Goal: Navigation & Orientation: Find specific page/section

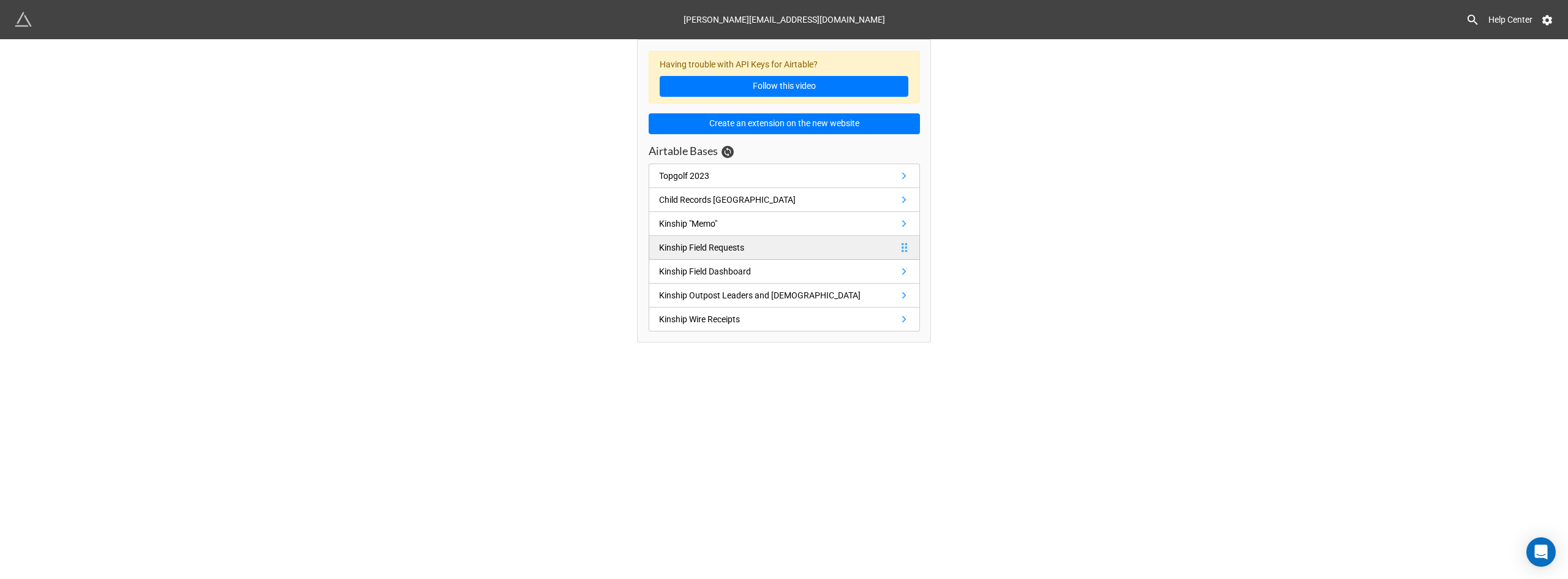
click at [744, 249] on div "Kinship Field Requests" at bounding box center [704, 247] width 90 height 13
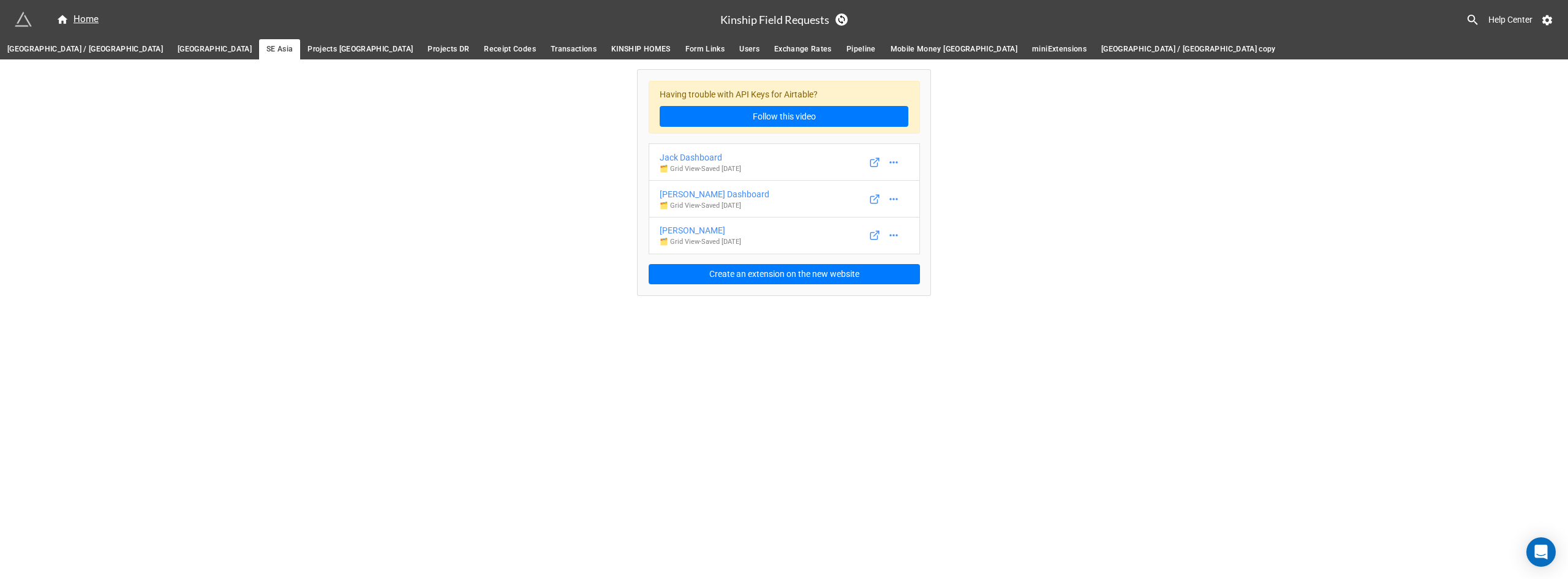
click at [41, 50] on span "[GEOGRAPHIC_DATA] / [GEOGRAPHIC_DATA]" at bounding box center [85, 49] width 156 height 13
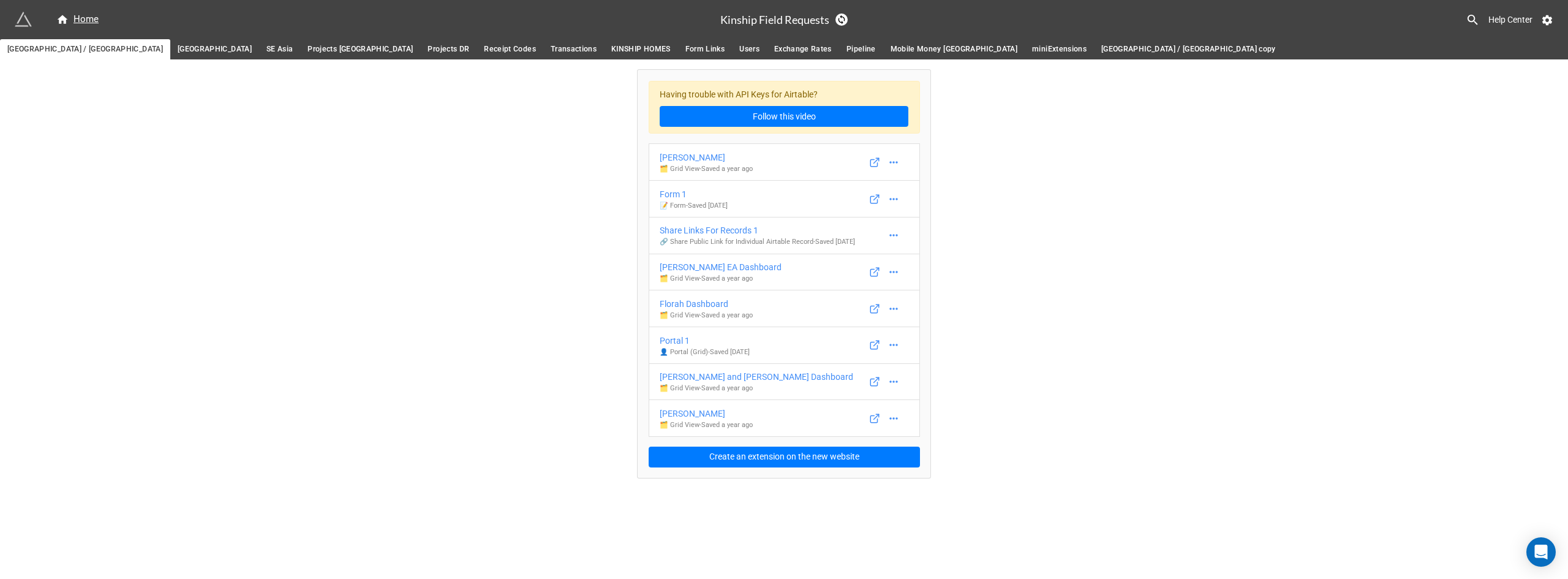
click at [266, 46] on span "SE Asia" at bounding box center [279, 49] width 26 height 13
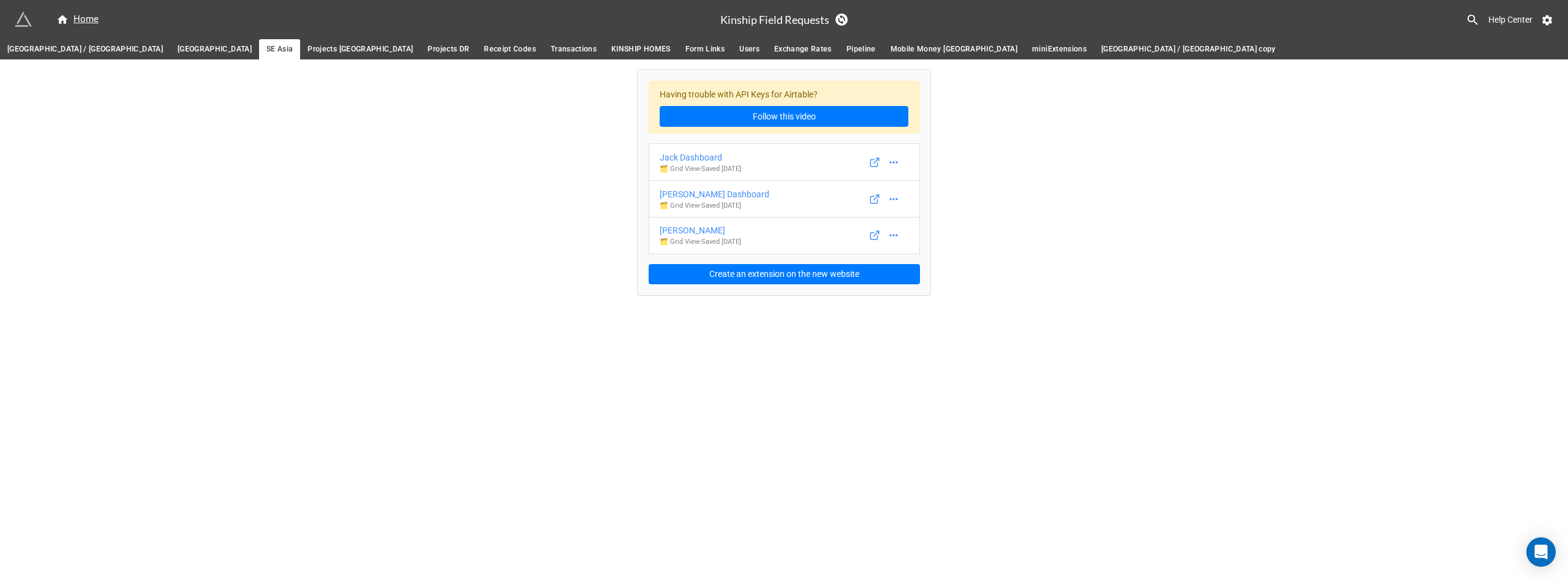
click at [685, 50] on span "Form Links" at bounding box center [705, 49] width 40 height 13
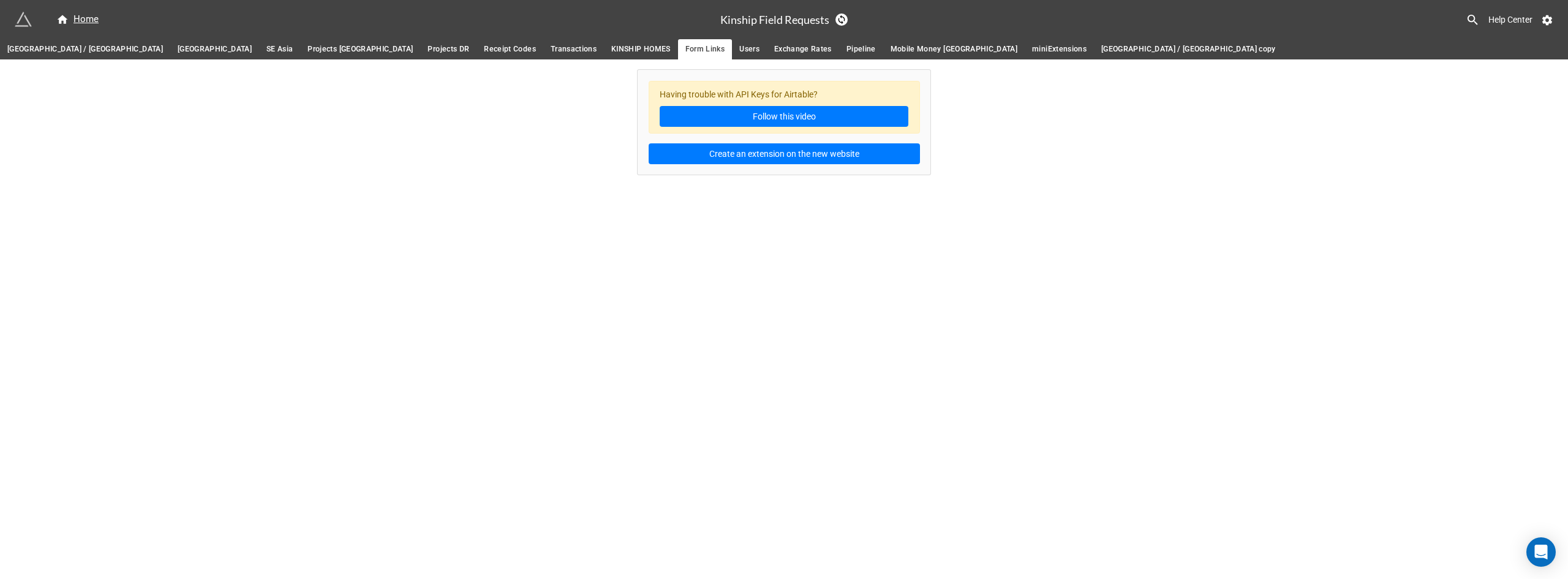
click at [428, 55] on span "Projects DR" at bounding box center [449, 49] width 42 height 13
click at [484, 51] on span "Receipt Codes" at bounding box center [510, 49] width 52 height 13
click at [550, 51] on span "Transactions" at bounding box center [573, 49] width 46 height 13
click at [611, 54] on span "KINSHIP HOMES" at bounding box center [641, 49] width 59 height 13
click at [170, 49] on link "[GEOGRAPHIC_DATA]" at bounding box center [215, 50] width 89 height 20
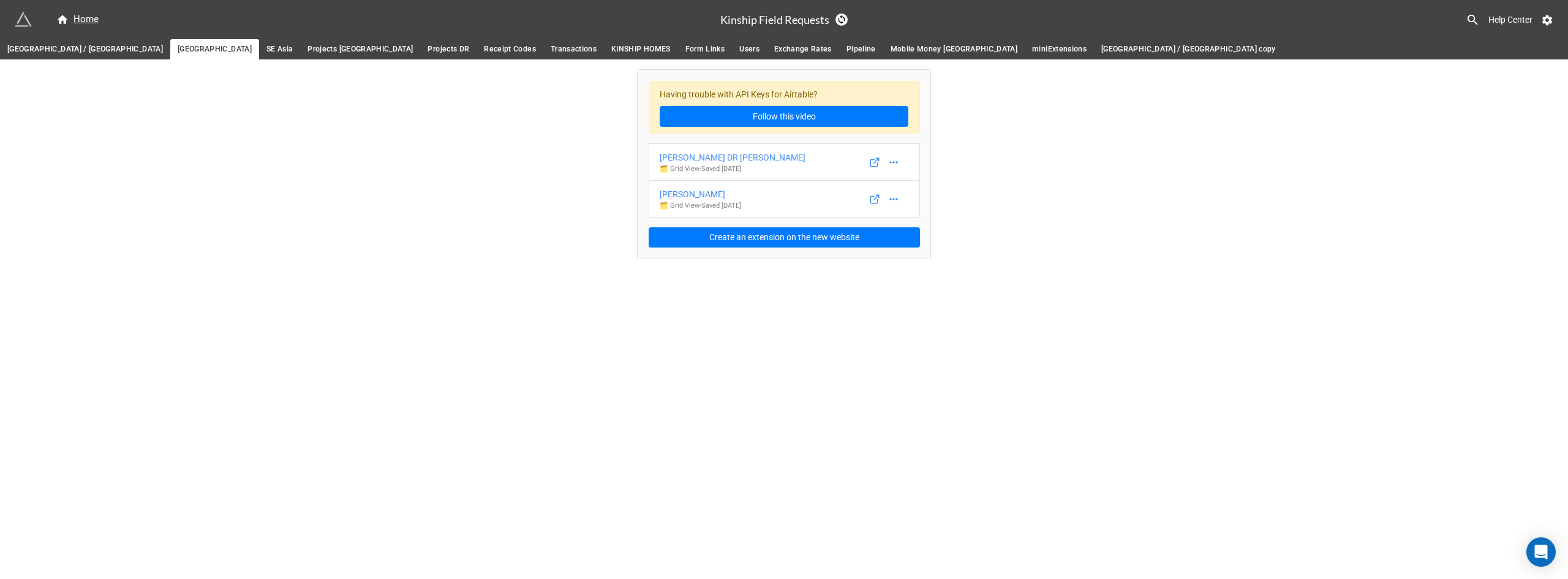
click at [266, 49] on span "SE Asia" at bounding box center [279, 49] width 26 height 13
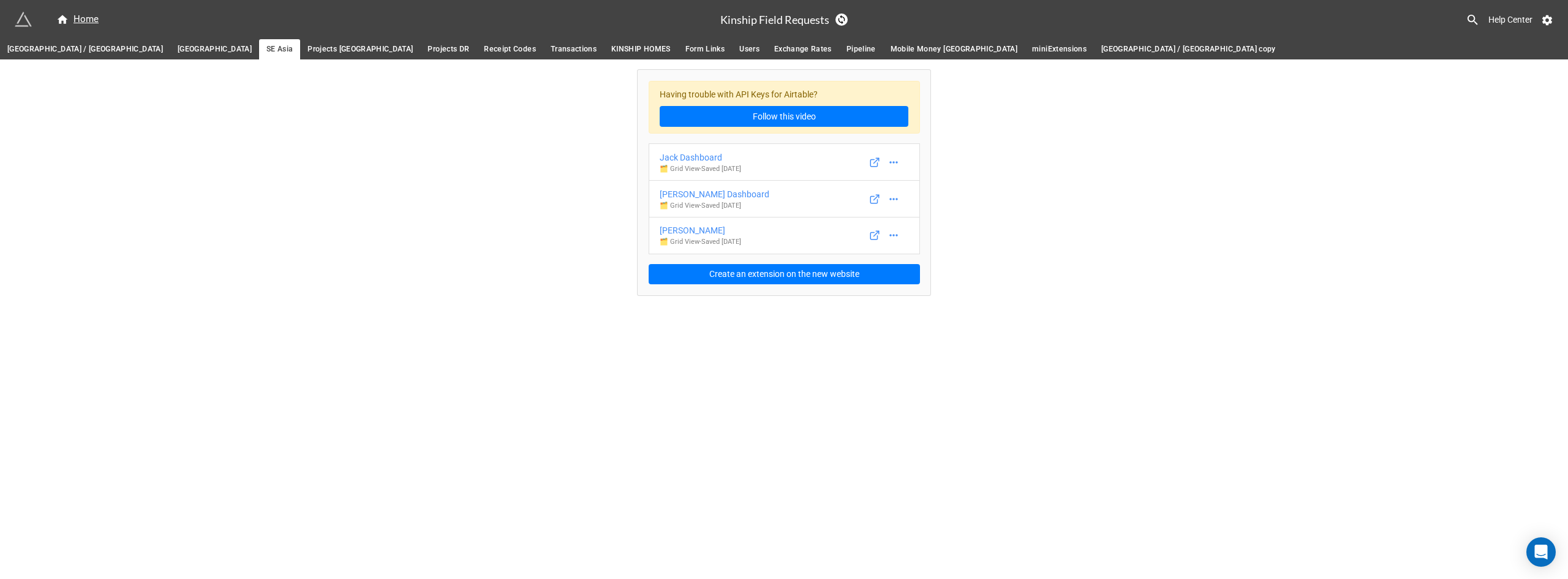
click at [308, 46] on span "Projects [GEOGRAPHIC_DATA]" at bounding box center [360, 49] width 106 height 13
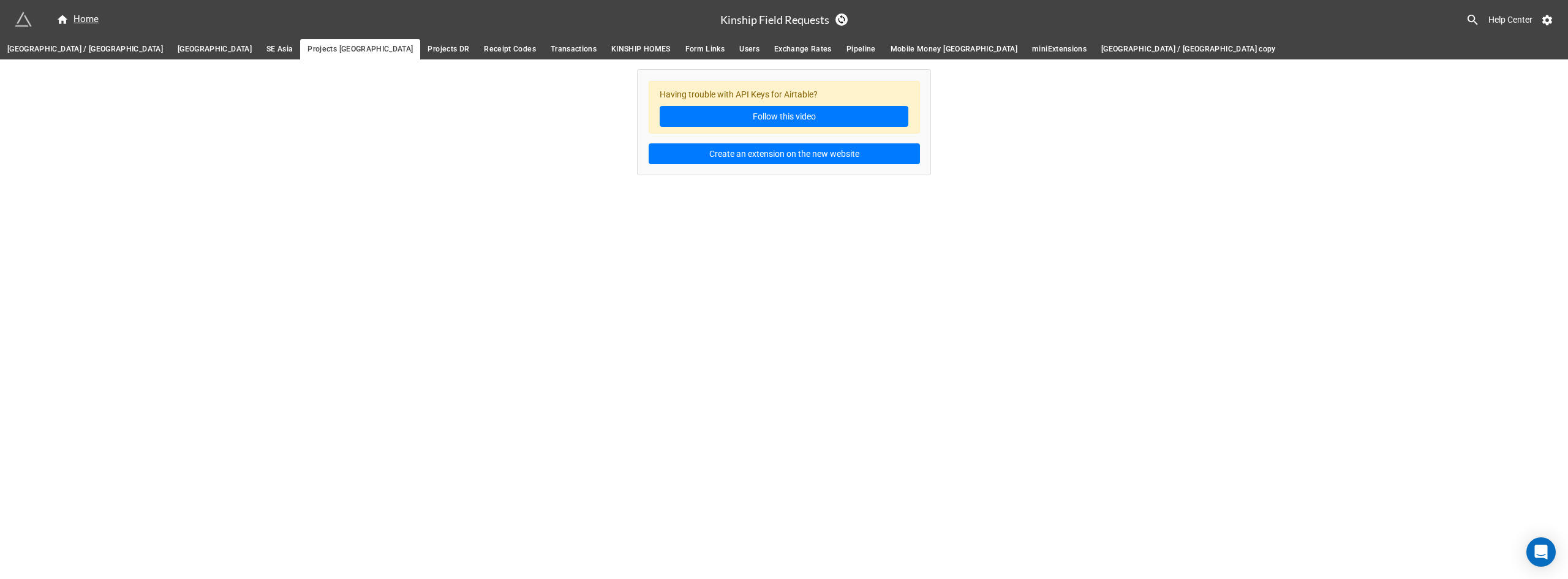
click at [1032, 50] on span "miniExtensions" at bounding box center [1060, 49] width 55 height 13
click at [45, 48] on span "[GEOGRAPHIC_DATA] / [GEOGRAPHIC_DATA]" at bounding box center [85, 49] width 156 height 13
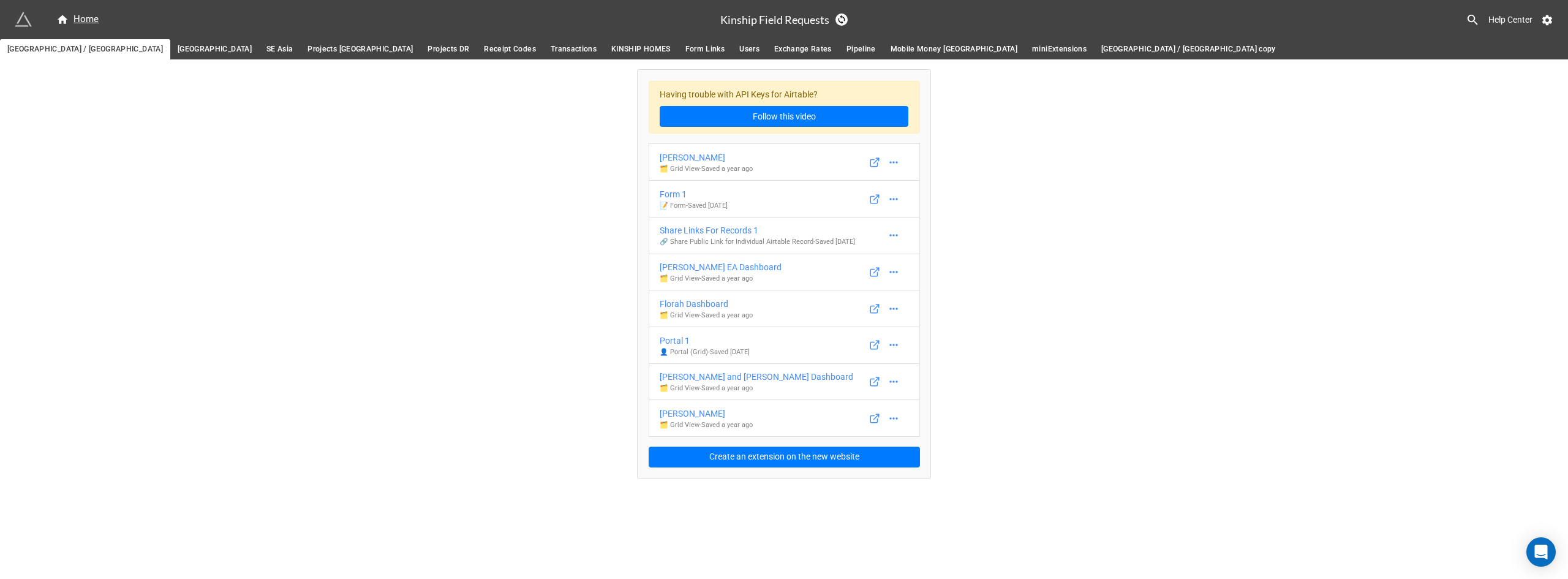
click at [1101, 48] on span "[GEOGRAPHIC_DATA] / [GEOGRAPHIC_DATA] copy" at bounding box center [1189, 49] width 175 height 13
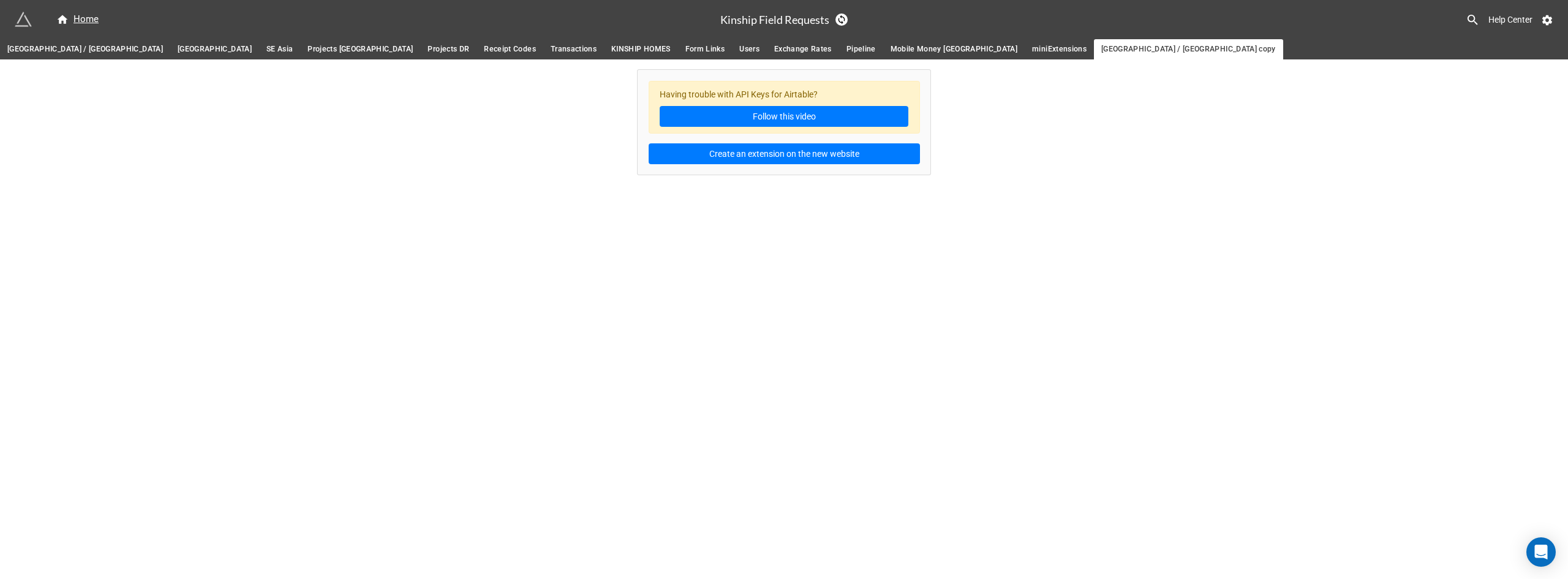
click at [1025, 42] on link "miniExtensions" at bounding box center [1059, 50] width 69 height 20
click at [26, 46] on span "[GEOGRAPHIC_DATA] / [GEOGRAPHIC_DATA]" at bounding box center [85, 49] width 156 height 13
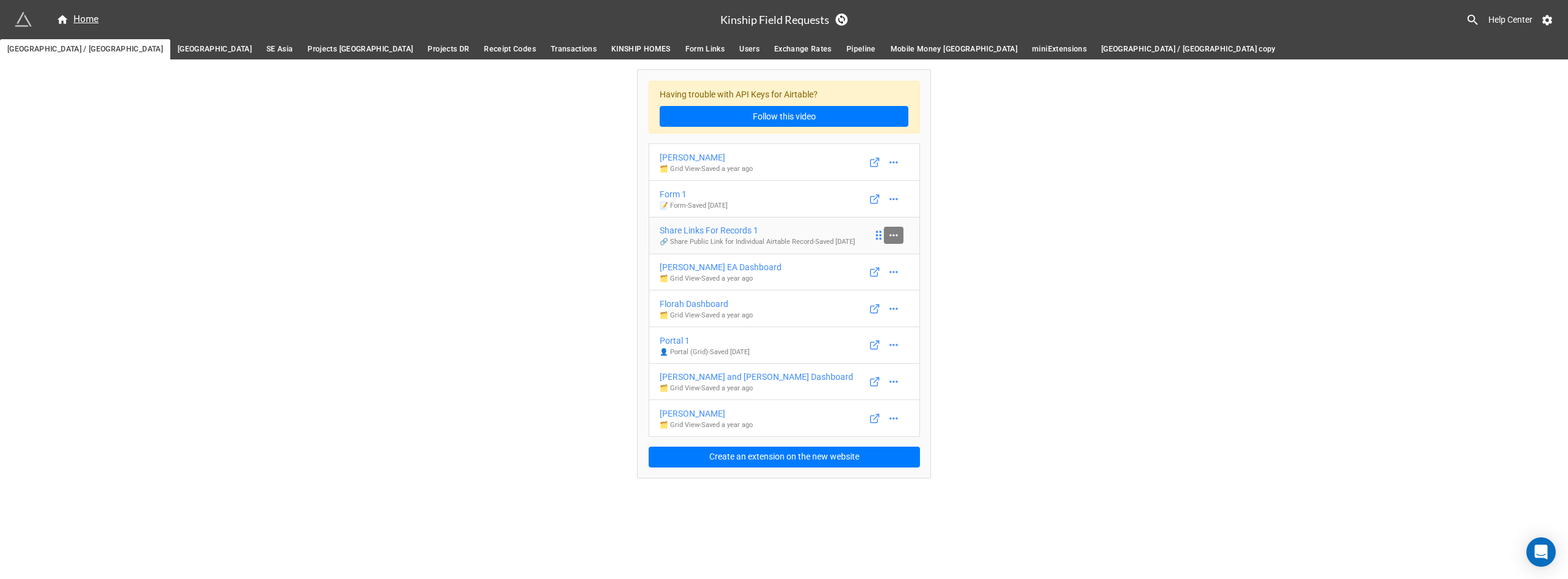
click at [886, 238] on link at bounding box center [894, 235] width 20 height 17
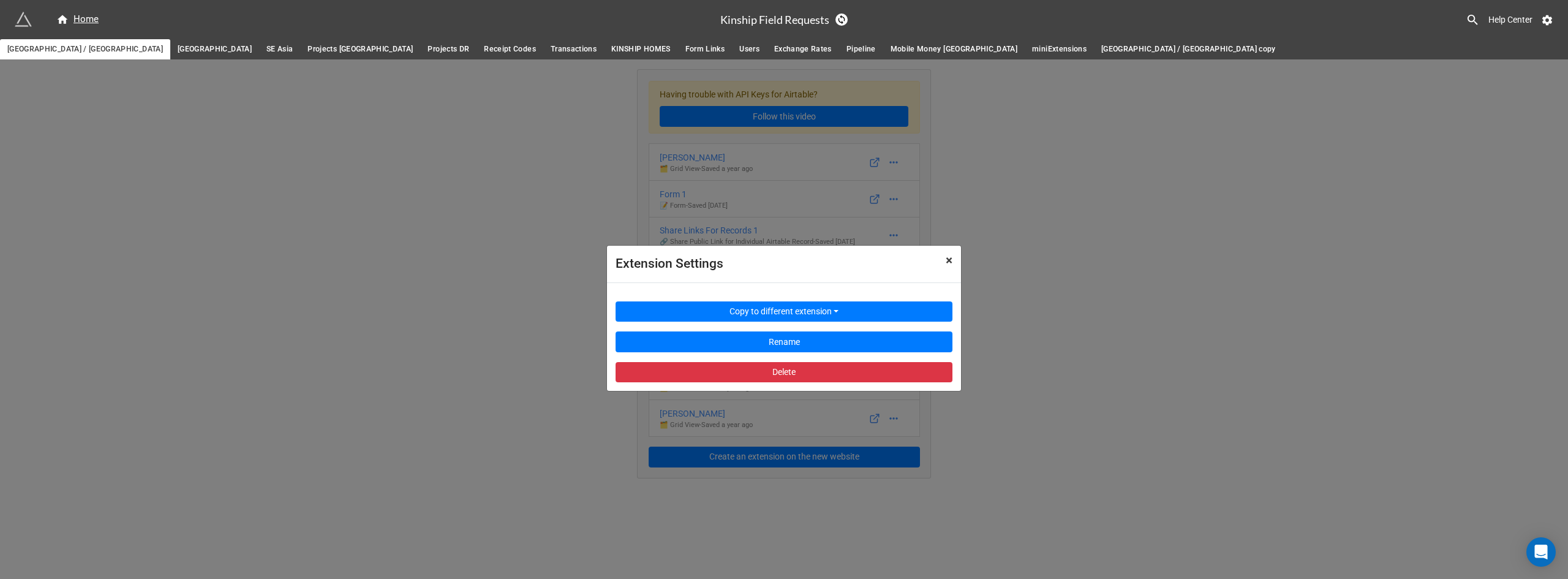
click at [948, 259] on span "×" at bounding box center [949, 260] width 7 height 15
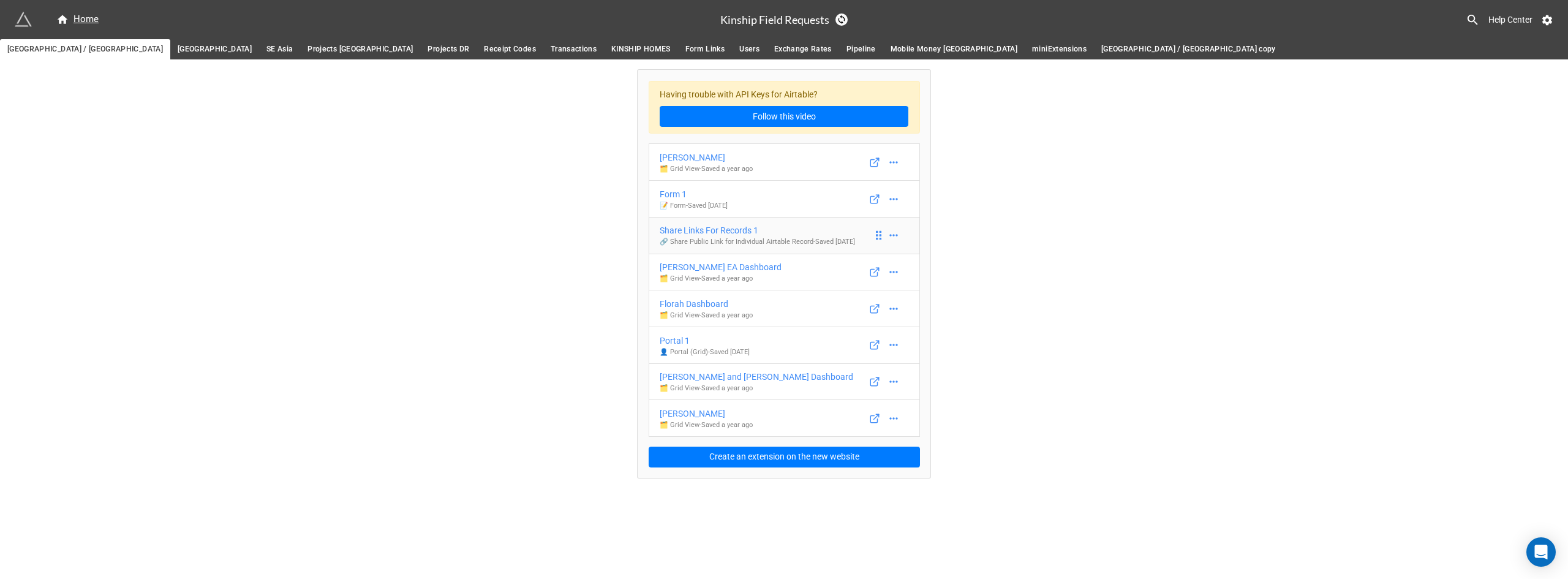
click at [738, 229] on div "Share Links For Records 1" at bounding box center [757, 230] width 195 height 13
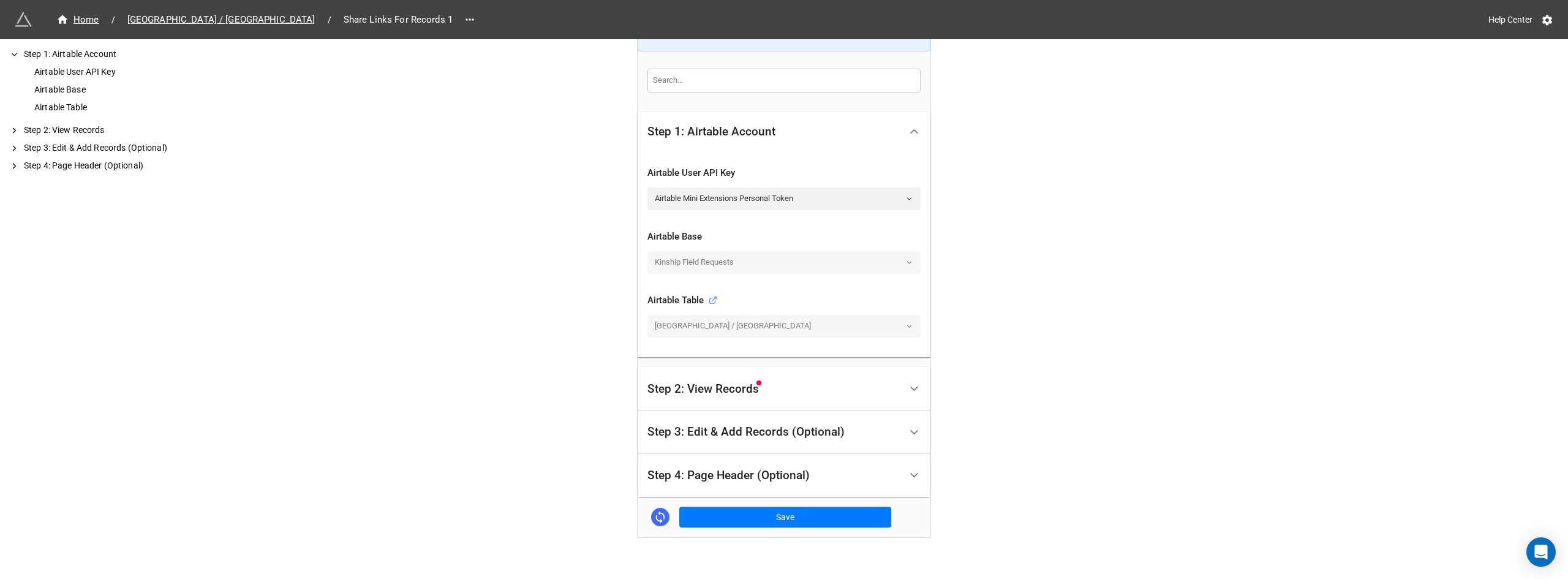
scroll to position [184, 0]
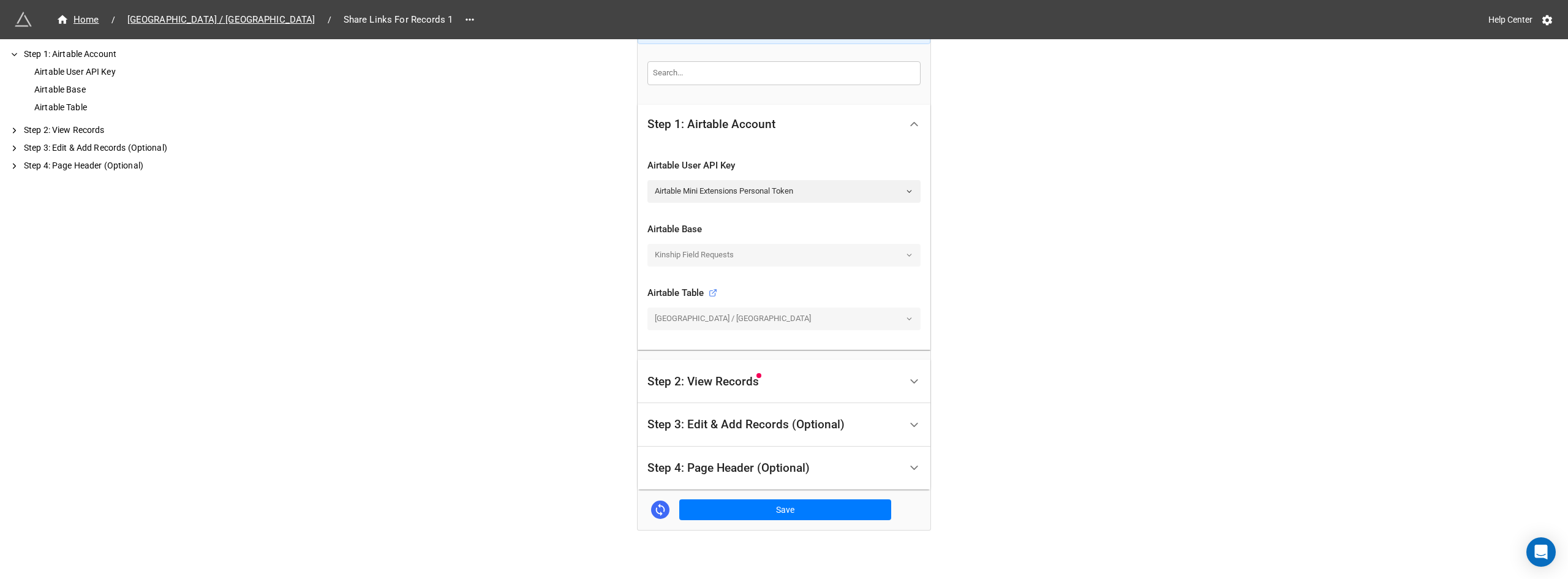
click at [703, 383] on span "Step 2: View Records" at bounding box center [703, 381] width 111 height 12
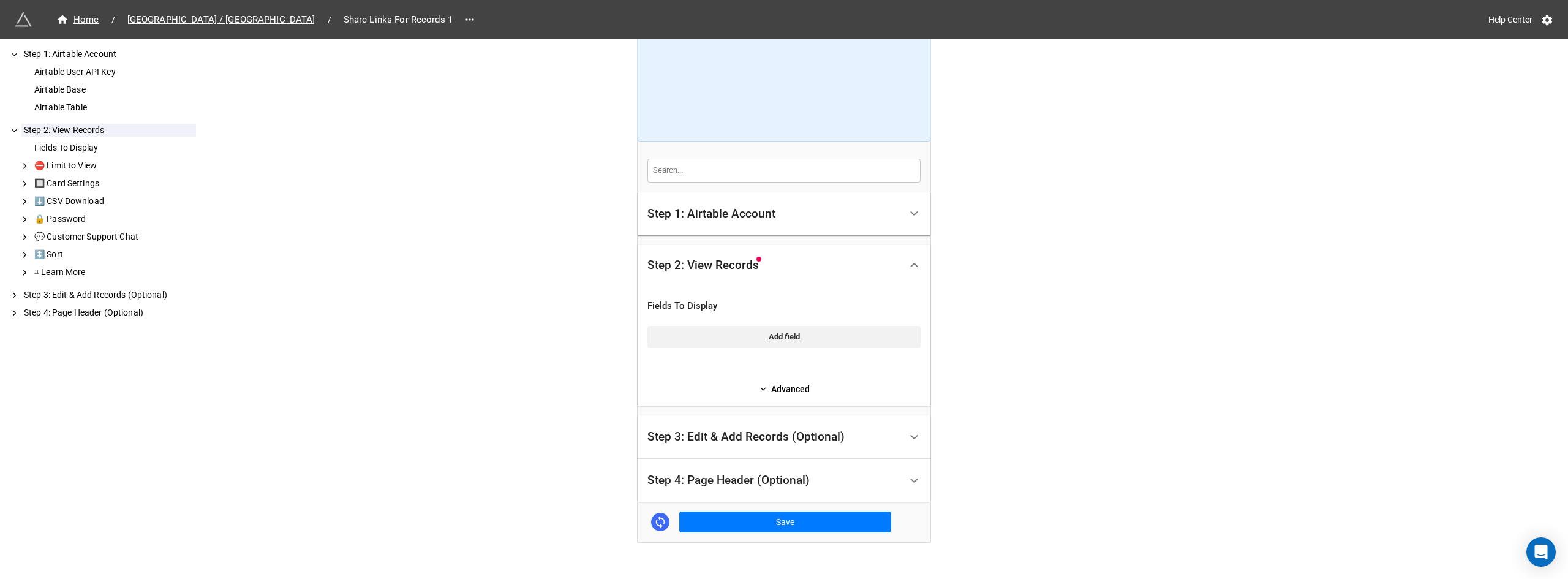
scroll to position [110, 0]
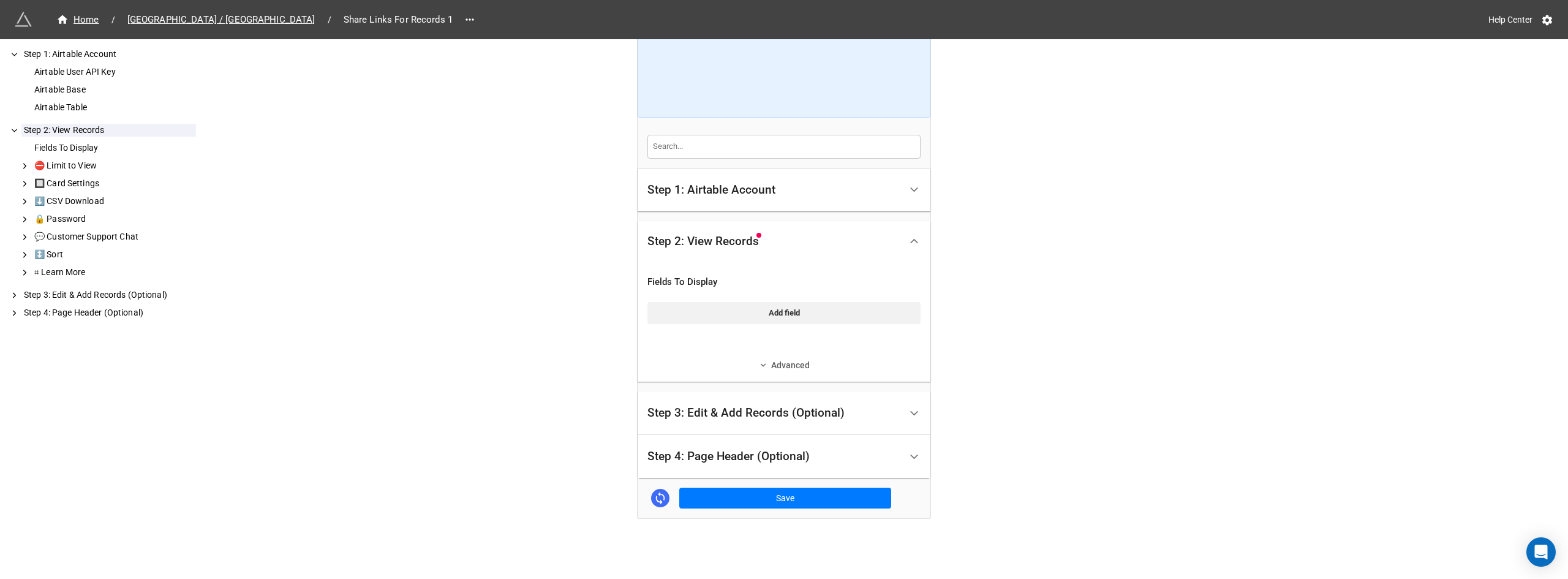
click at [793, 365] on link "Advanced" at bounding box center [784, 365] width 273 height 13
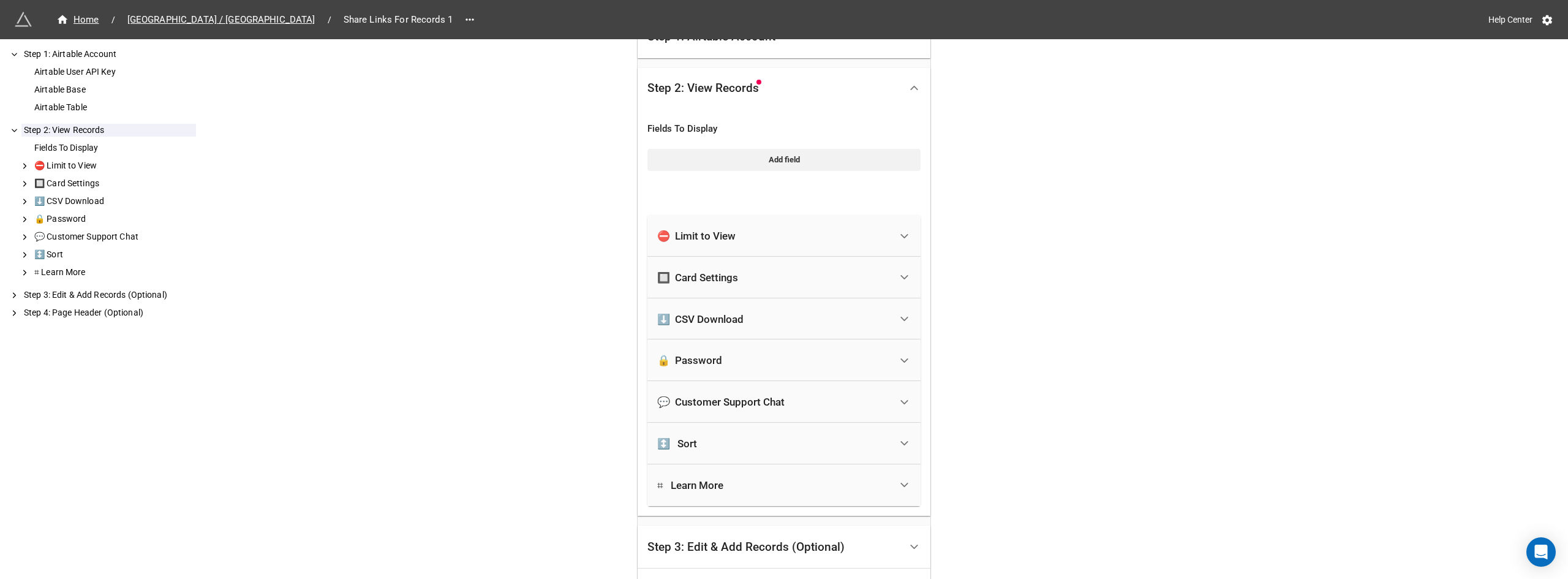
scroll to position [294, 0]
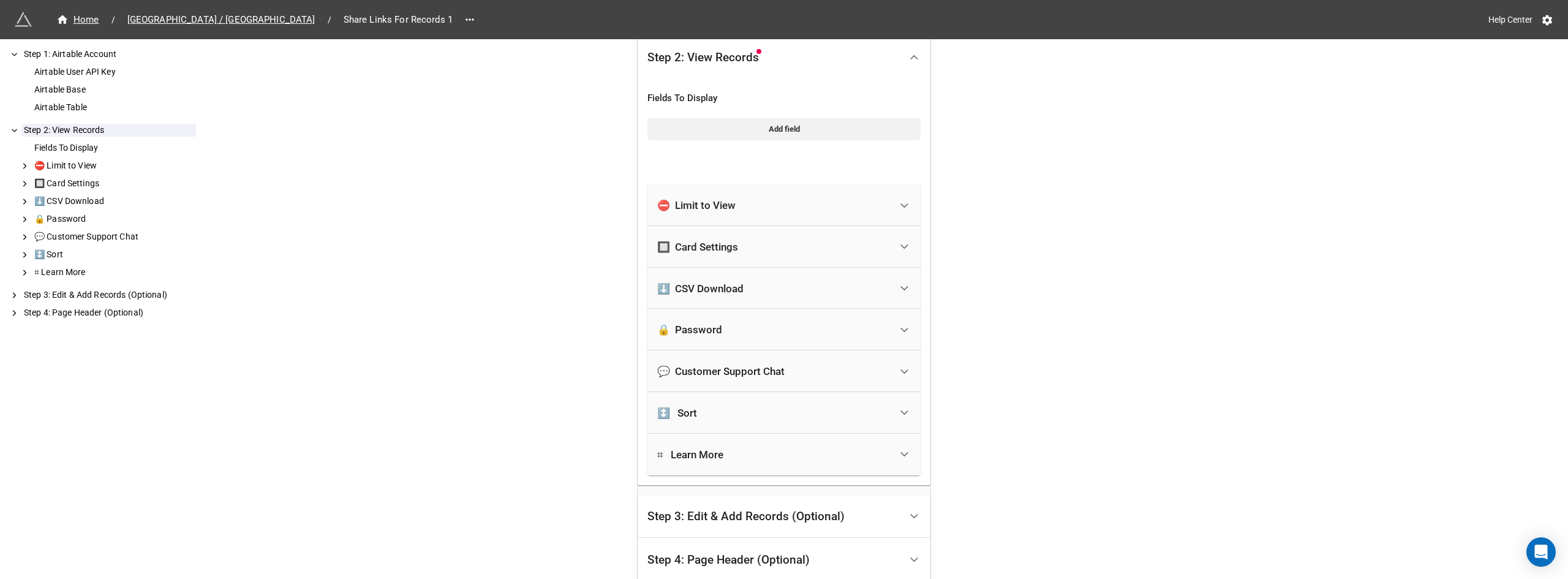
click at [800, 337] on div "🔒 Password" at bounding box center [774, 329] width 233 height 27
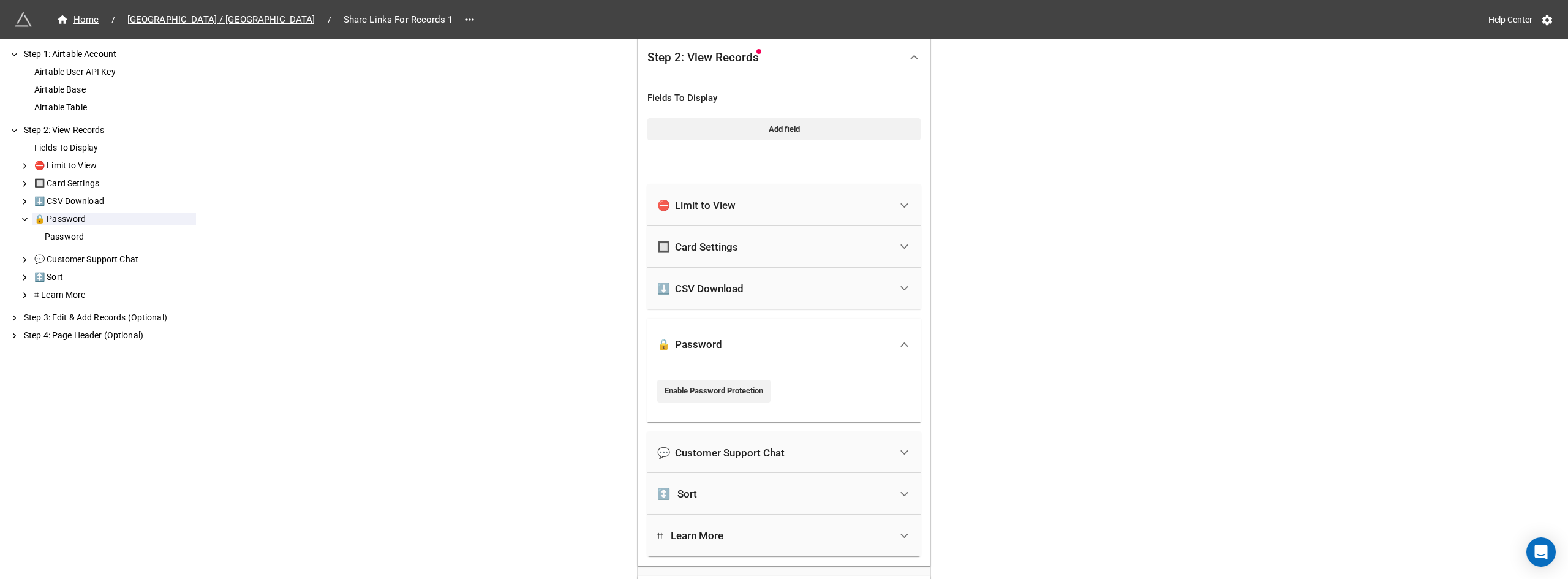
click at [906, 348] on icon at bounding box center [904, 344] width 13 height 13
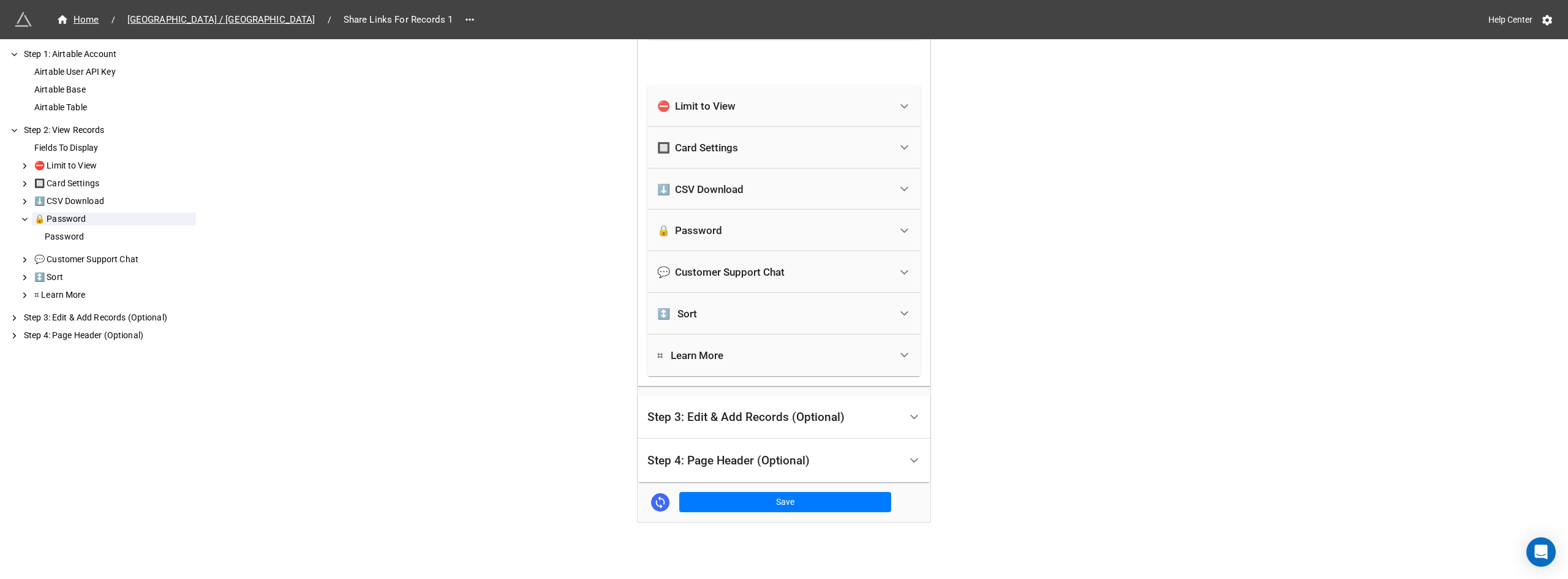
scroll to position [397, 0]
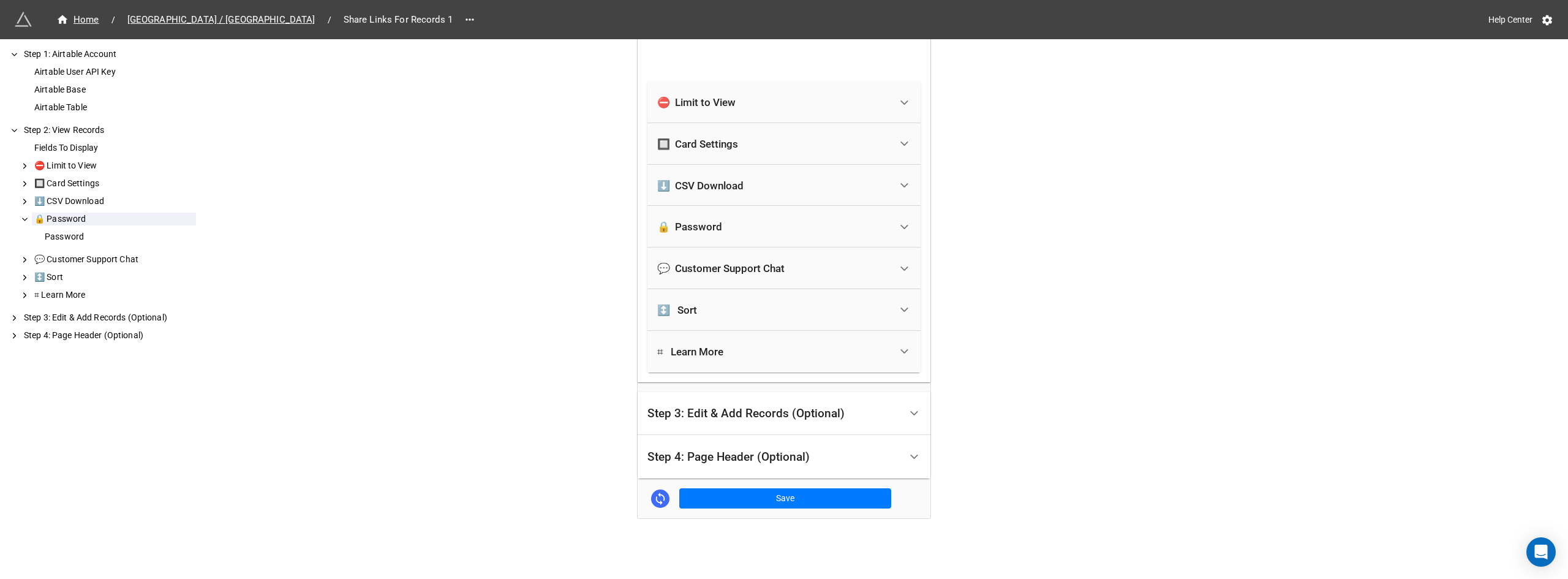
click at [882, 405] on div "Step 3: Edit & Add Records (Optional)" at bounding box center [774, 413] width 253 height 29
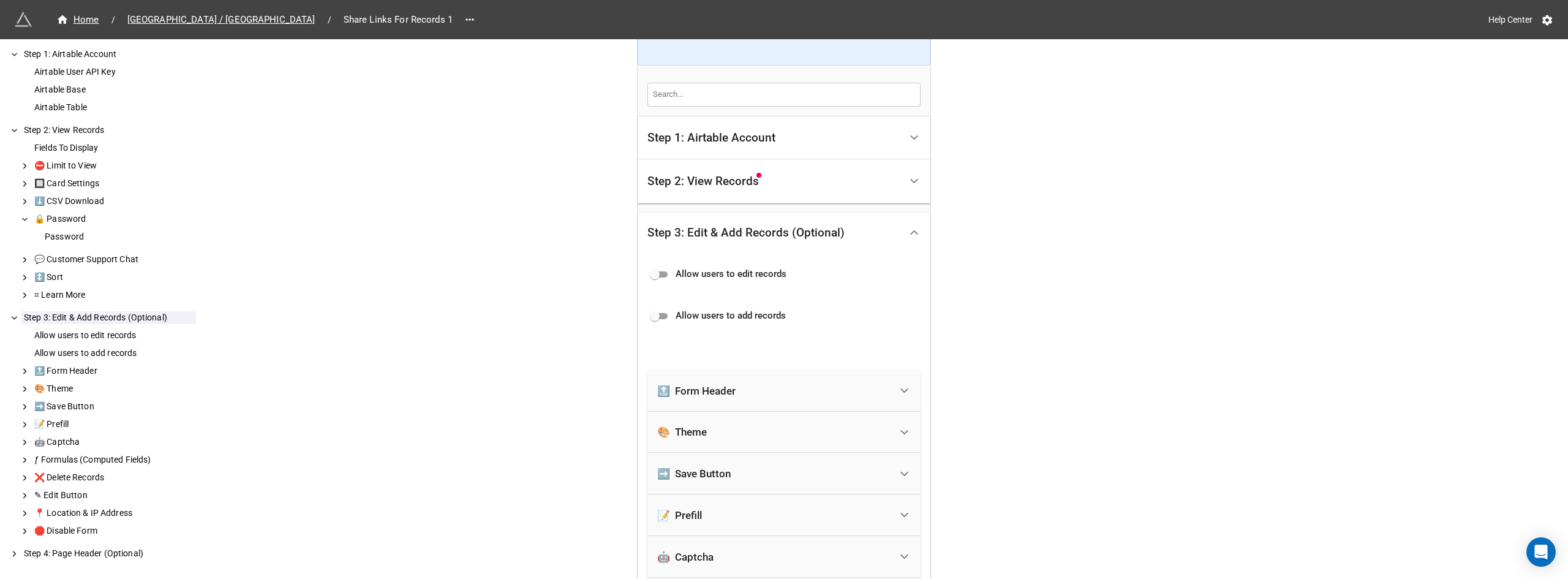
scroll to position [0, 0]
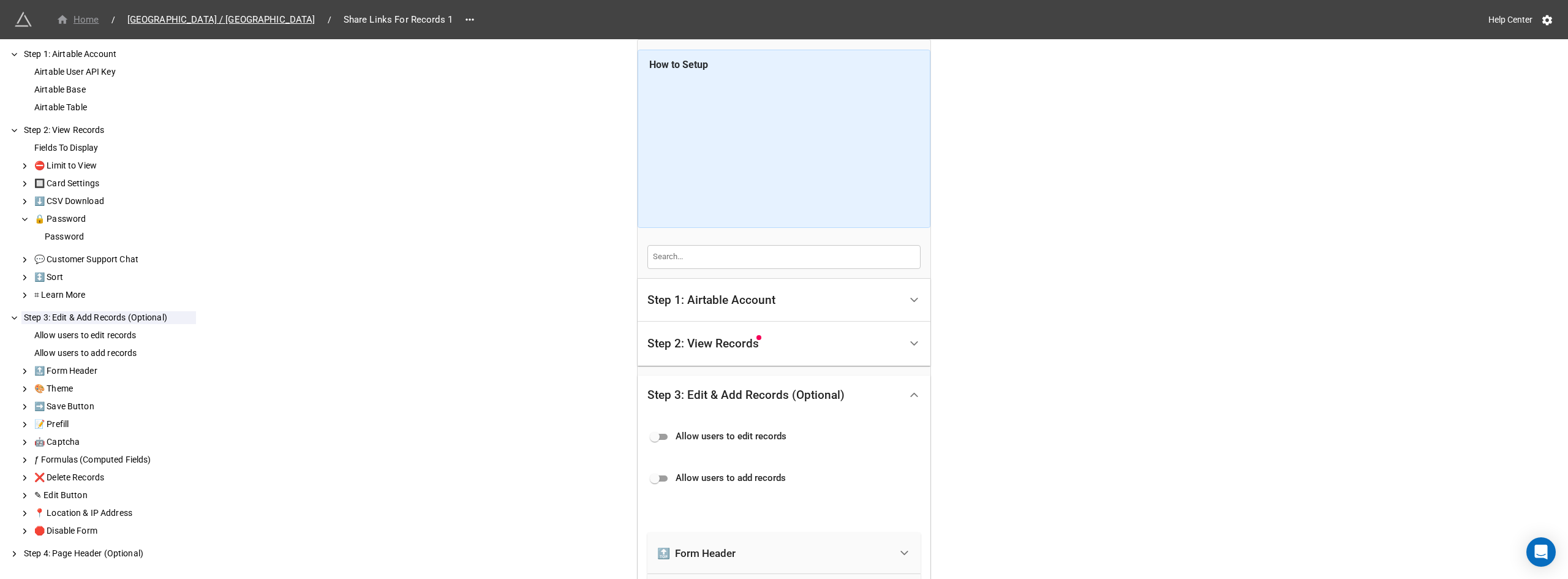
click at [86, 24] on div "Home" at bounding box center [78, 20] width 43 height 14
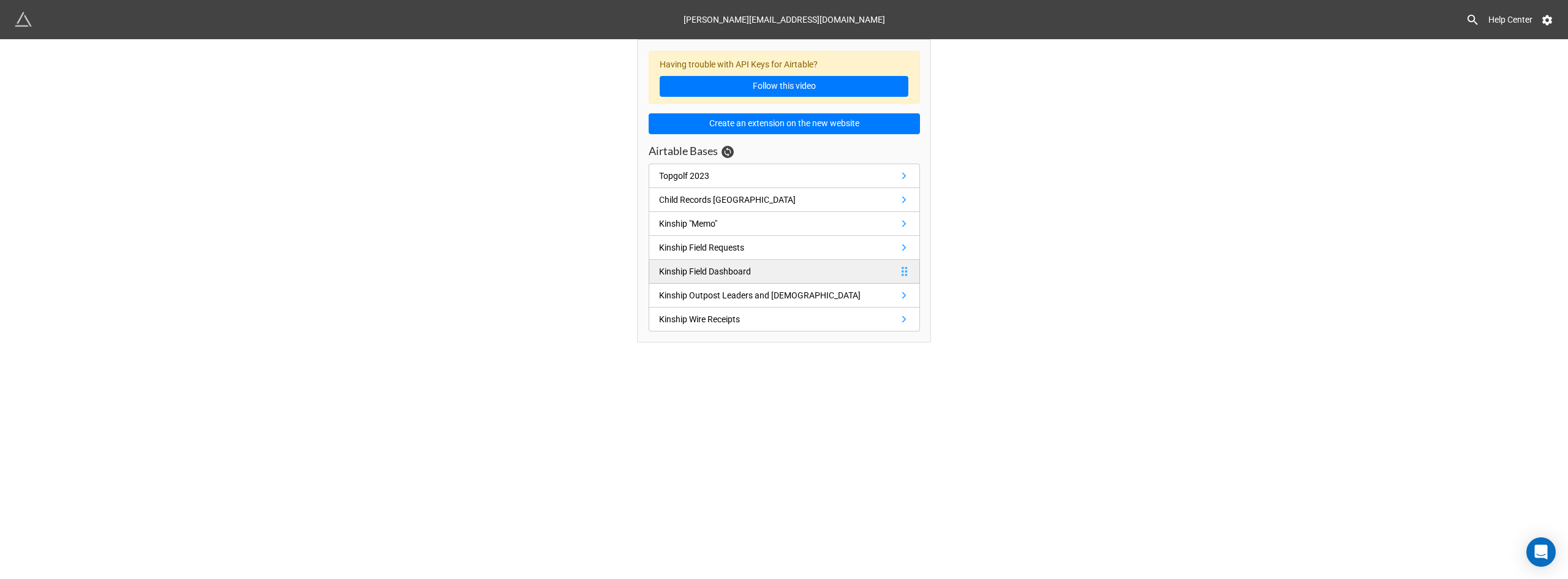
click at [901, 271] on icon at bounding box center [904, 271] width 11 height 11
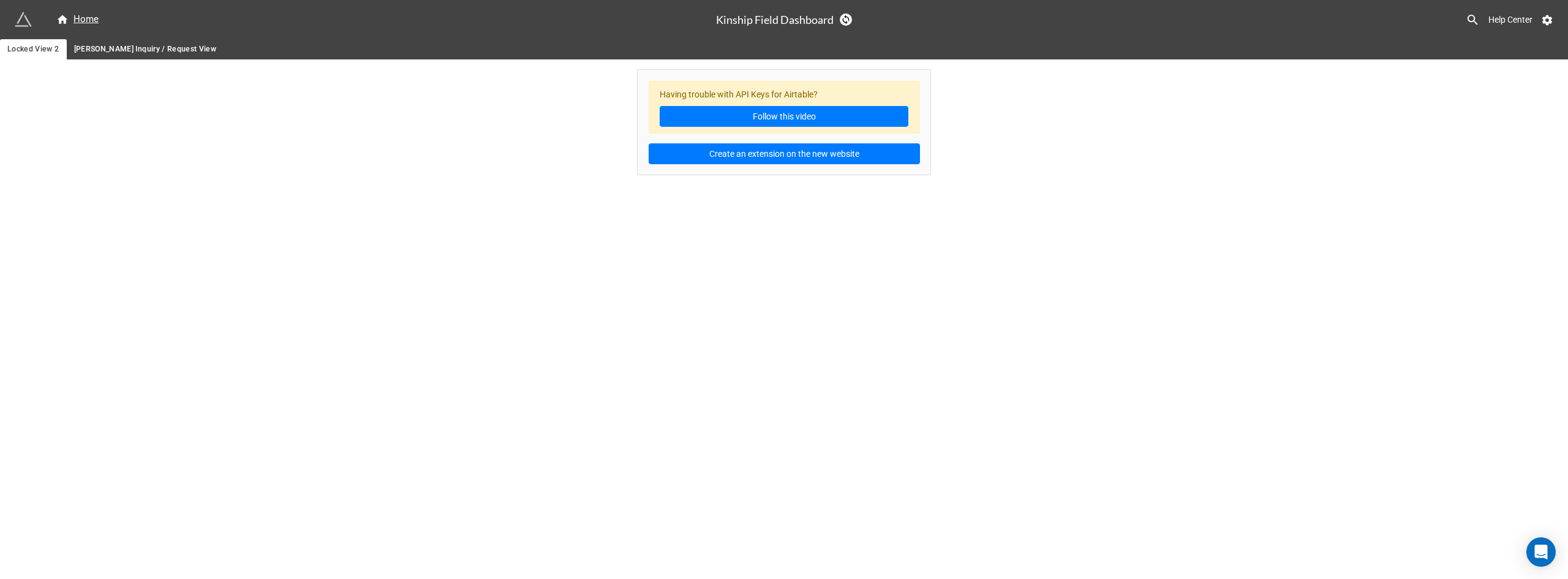
click at [139, 42] on link "[PERSON_NAME] Inquiry / Request View" at bounding box center [146, 50] width 158 height 20
click at [86, 17] on div "Home" at bounding box center [78, 19] width 42 height 15
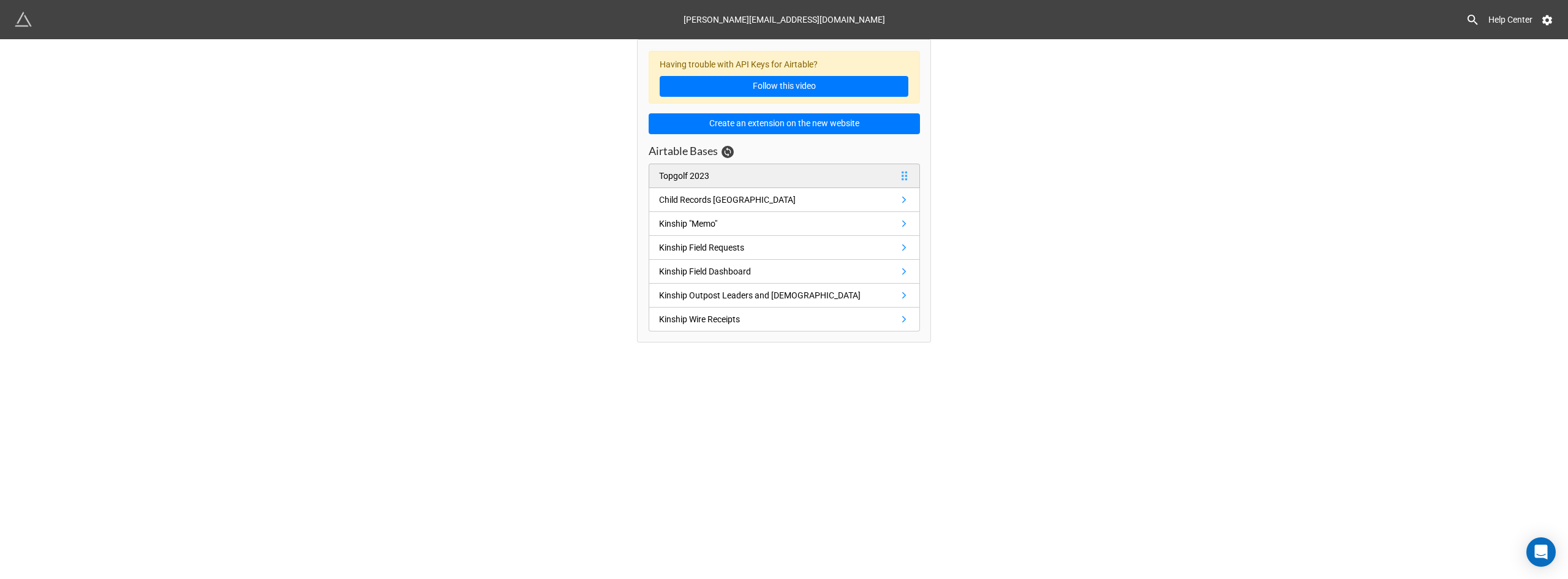
click at [726, 180] on link "Topgolf 2023" at bounding box center [784, 175] width 271 height 25
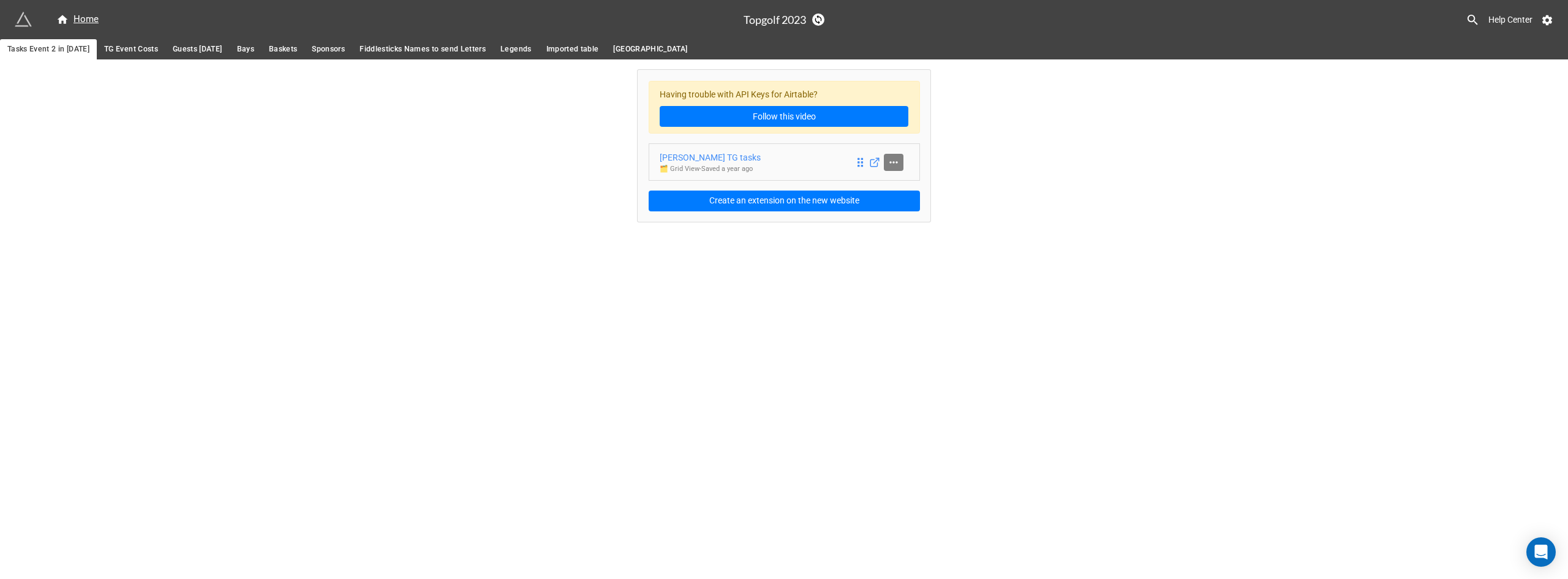
click at [887, 164] on link at bounding box center [894, 162] width 20 height 17
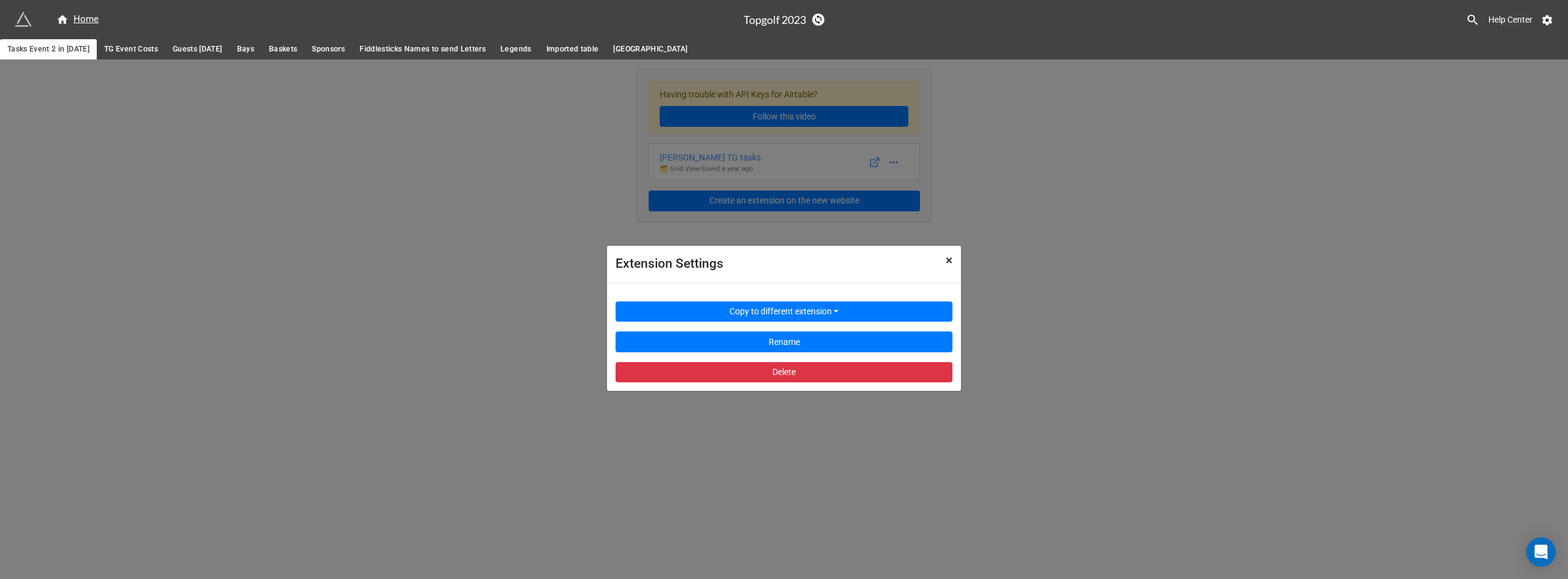
click at [951, 262] on span "×" at bounding box center [949, 260] width 7 height 15
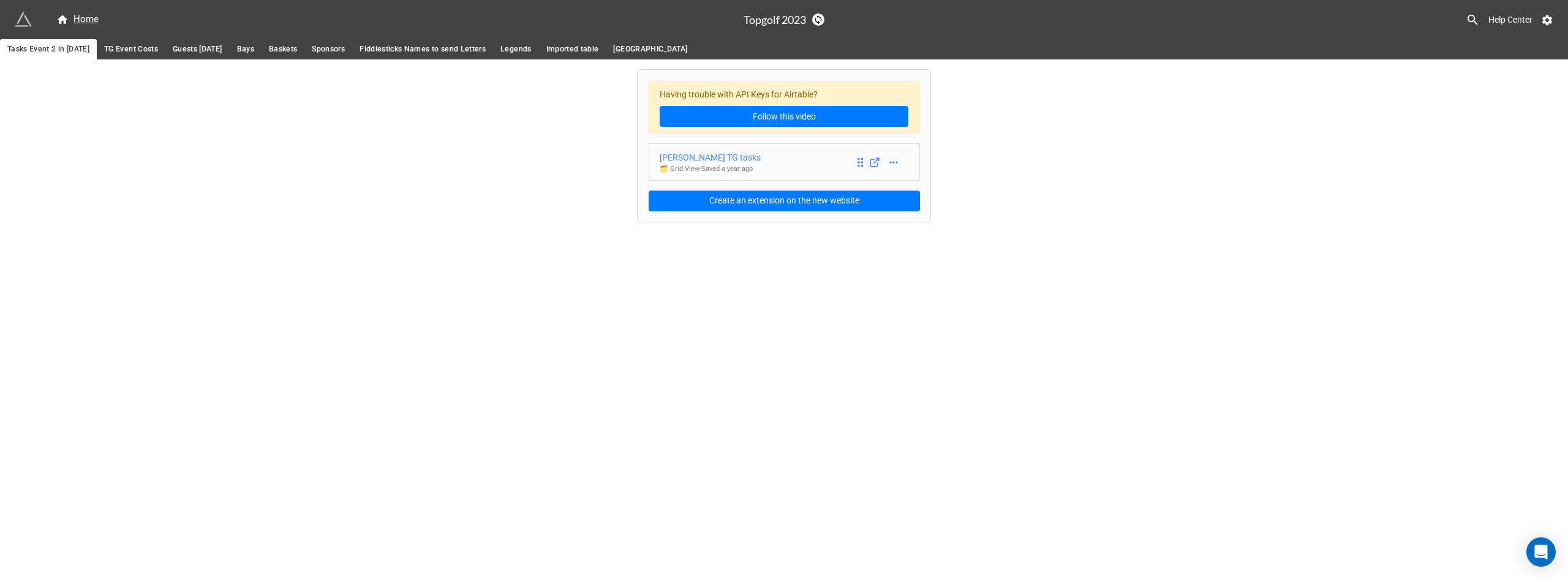
click at [709, 157] on div "[PERSON_NAME] TG tasks" at bounding box center [710, 157] width 101 height 13
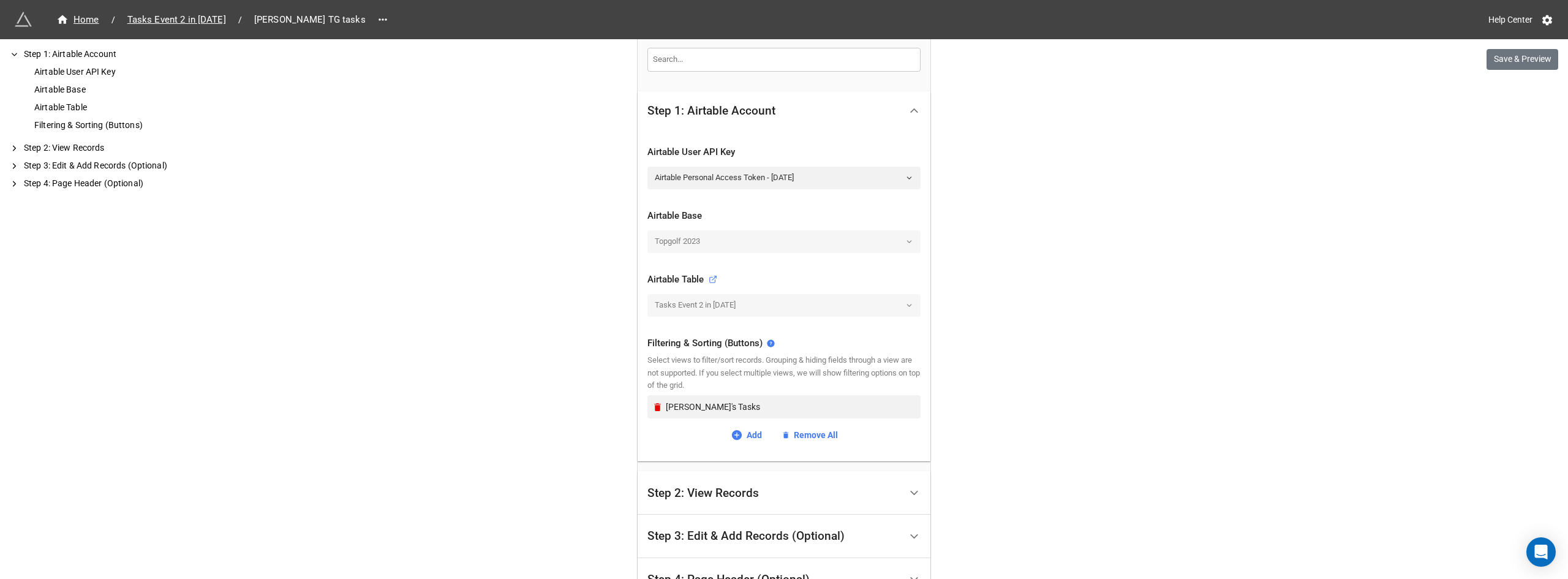
scroll to position [245, 0]
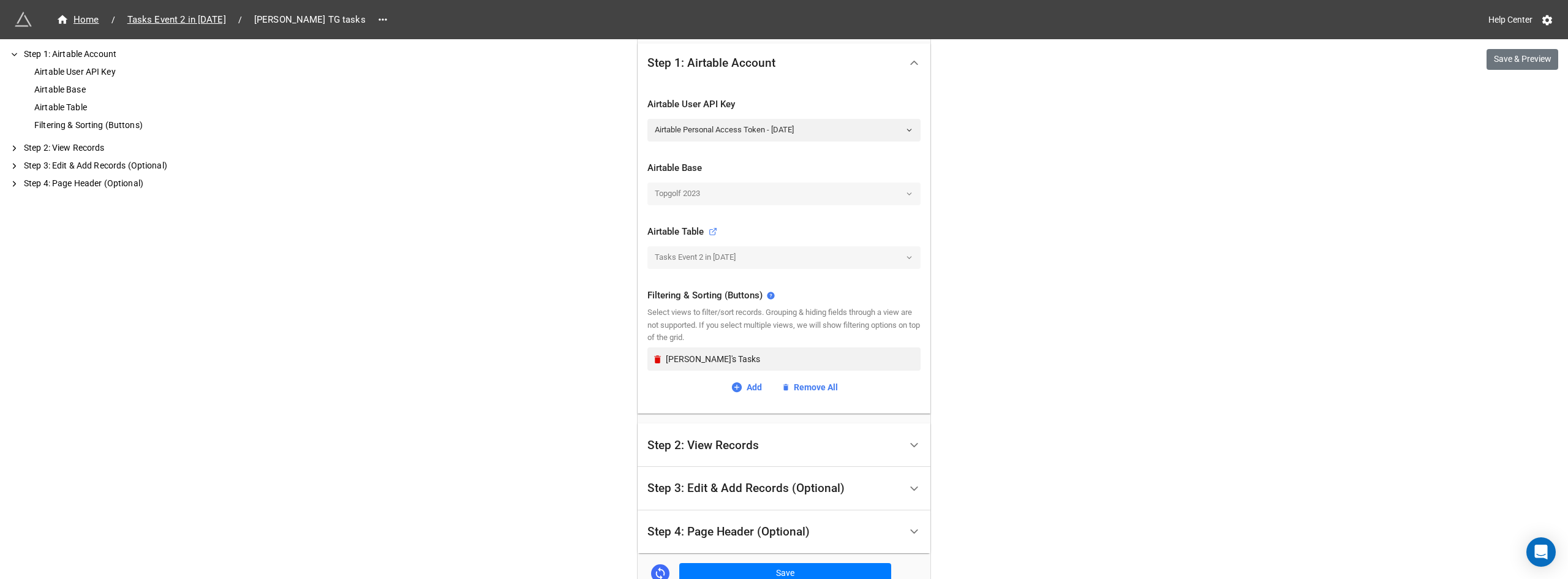
click at [815, 488] on div "Step 3: Edit & Add Records (Optional)" at bounding box center [746, 487] width 197 height 12
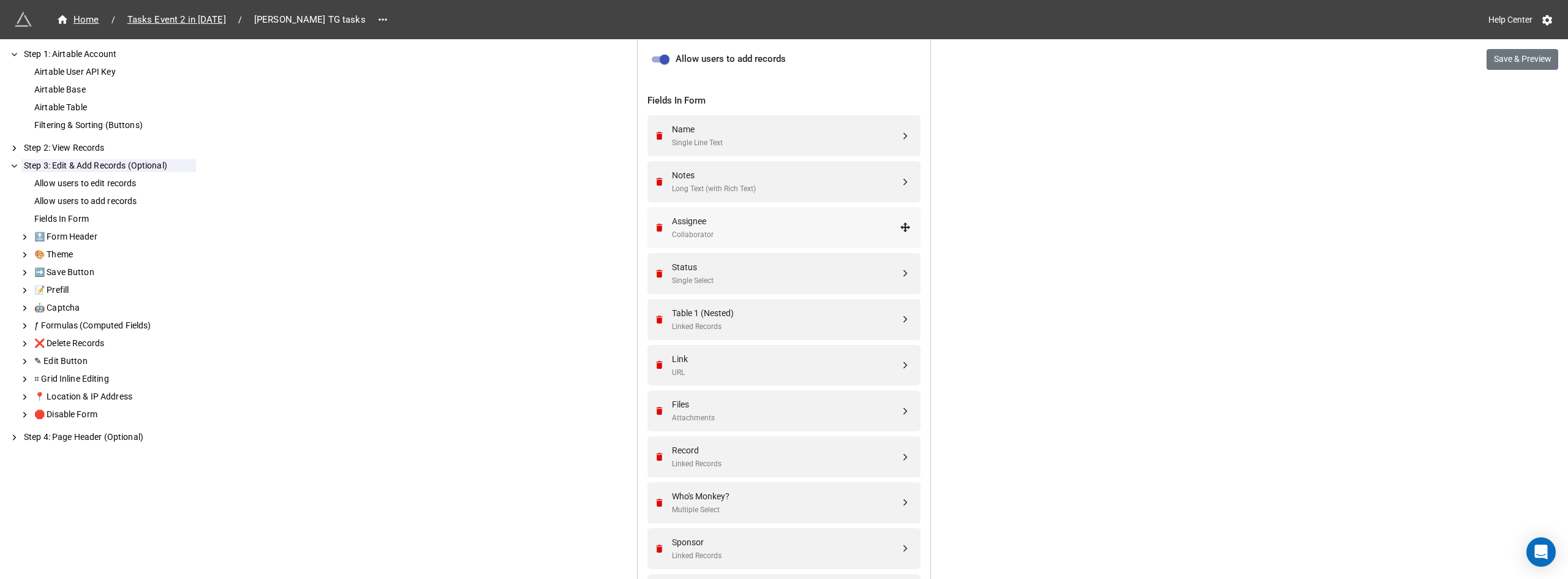
scroll to position [429, 0]
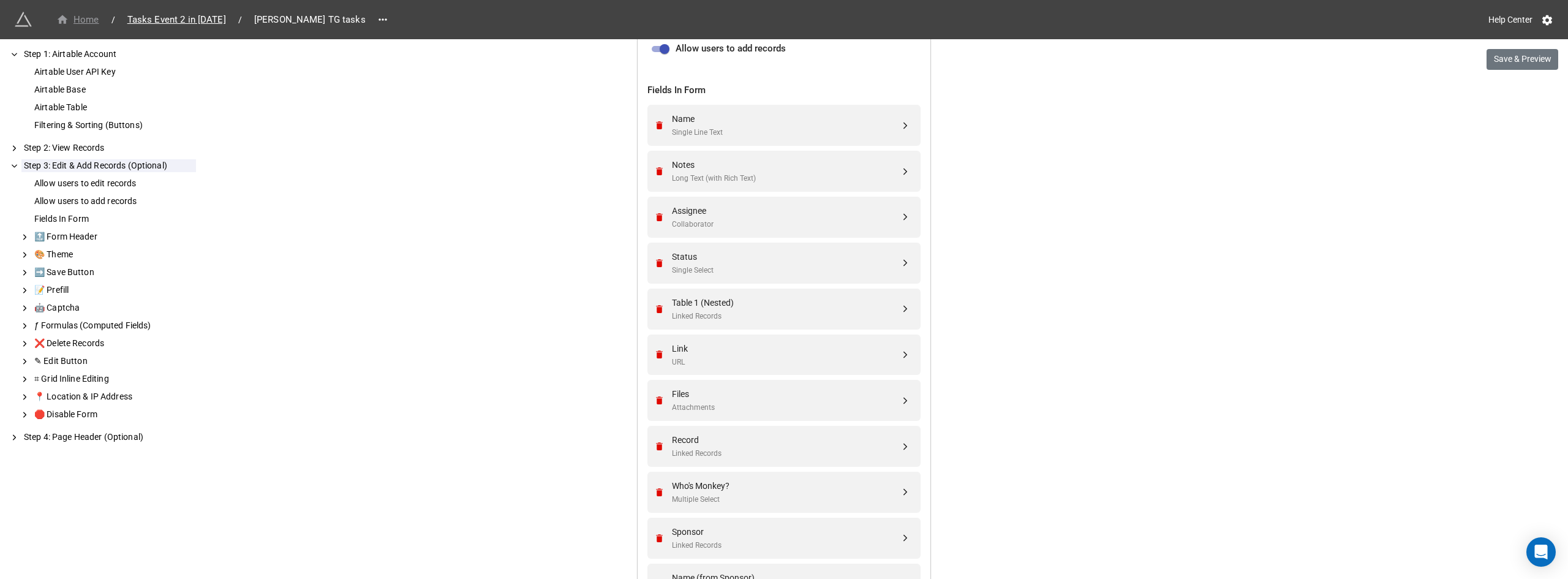
click at [91, 17] on div "Home" at bounding box center [78, 20] width 43 height 14
